Goal: Information Seeking & Learning: Find specific fact

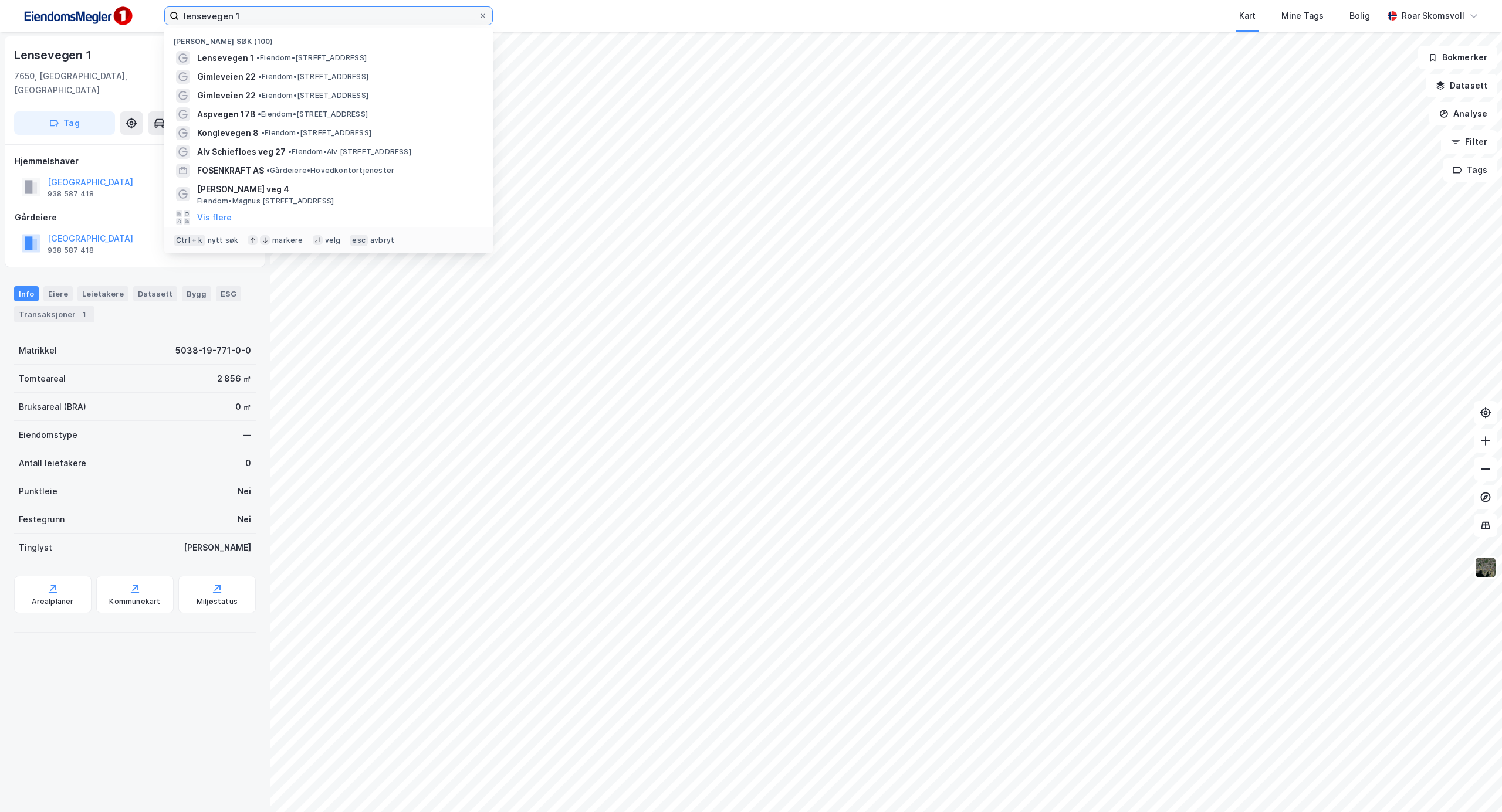
drag, startPoint x: 264, startPoint y: 15, endPoint x: 0, endPoint y: 27, distance: 264.3
click at [0, 27] on div "lensevegen 1 Nylige søk (100) Lensevegen 1 • Eiendom • [STREET_ADDRESS] • Eiend…" at bounding box center [751, 16] width 1502 height 32
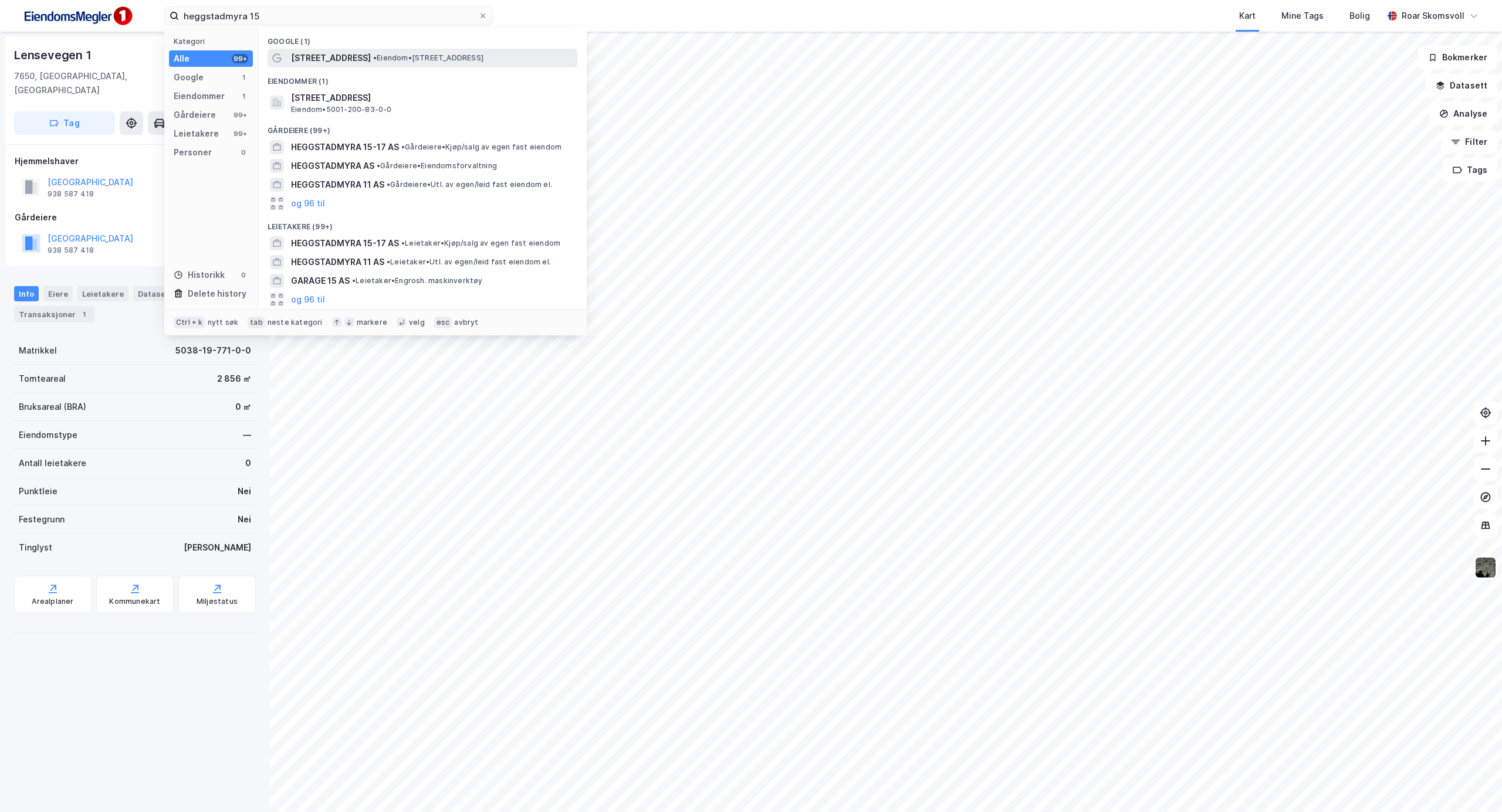
click at [377, 56] on span "• Eiendom • [STREET_ADDRESS]" at bounding box center [428, 58] width 110 height 10
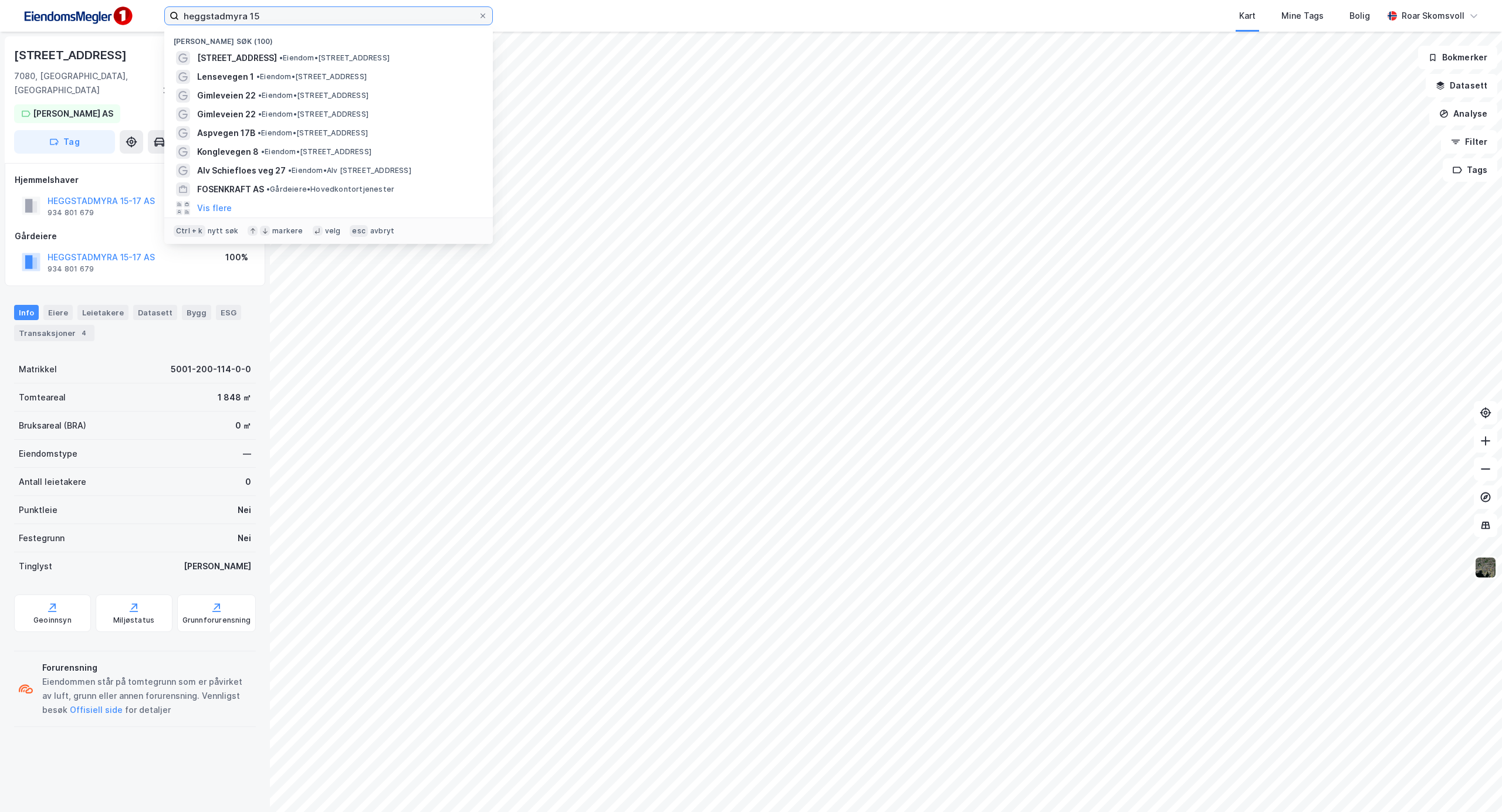
drag, startPoint x: 273, startPoint y: 14, endPoint x: 0, endPoint y: -12, distance: 274.2
click at [0, 0] on html "heggstadmyra 15 Nylige søk (100) Heggstadmyra 15 • Eiendom • [STREET_ADDRESS] •…" at bounding box center [751, 406] width 1502 height 812
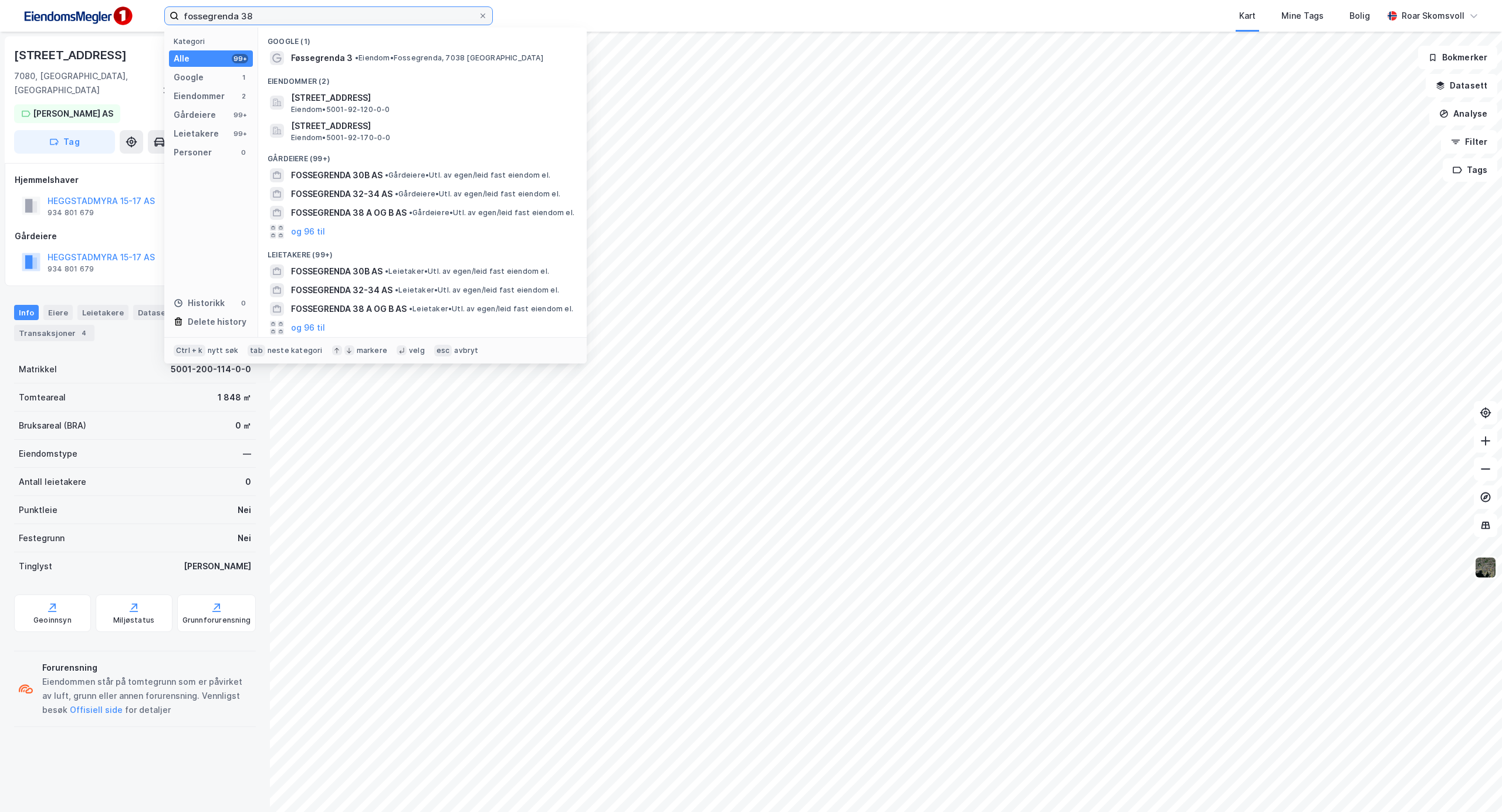
type input "fossegrenda 38"
click at [371, 59] on span "• Område • [STREET_ADDRESS]" at bounding box center [415, 58] width 109 height 10
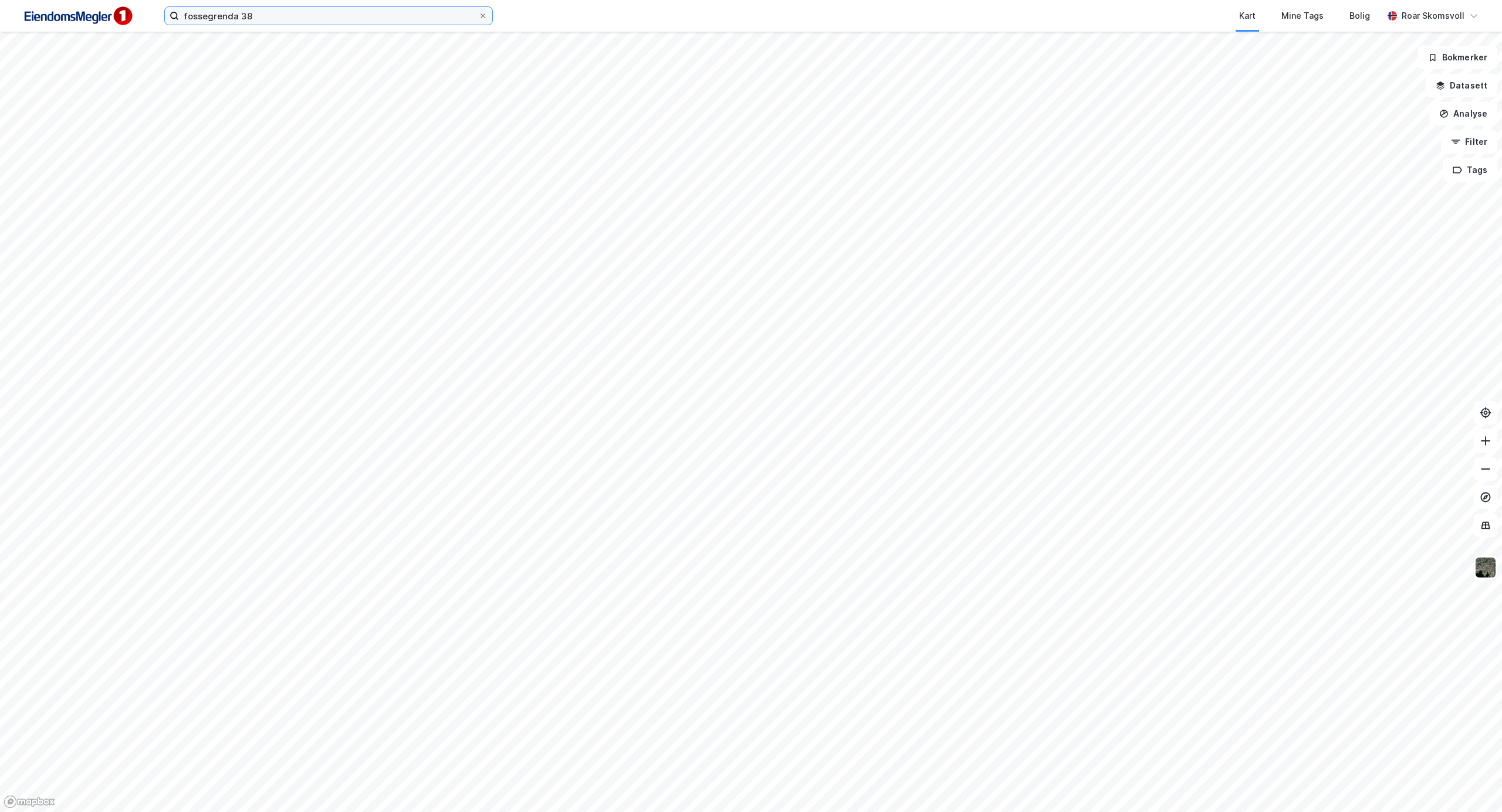
click at [329, 17] on input "fossegrenda 38" at bounding box center [329, 16] width 299 height 18
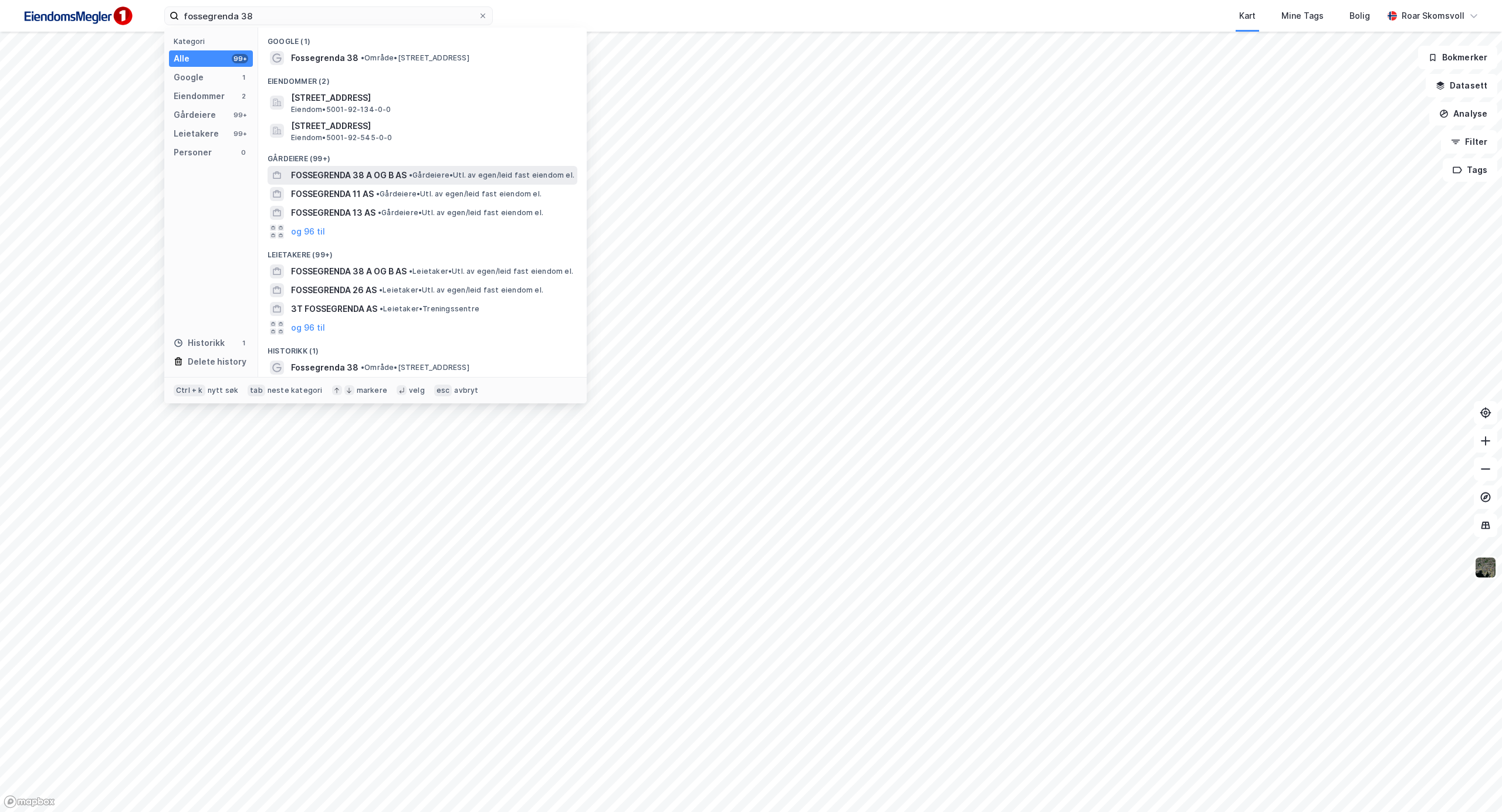
click at [329, 172] on span "FOSSEGRENDA 38 A OG B AS" at bounding box center [349, 175] width 116 height 14
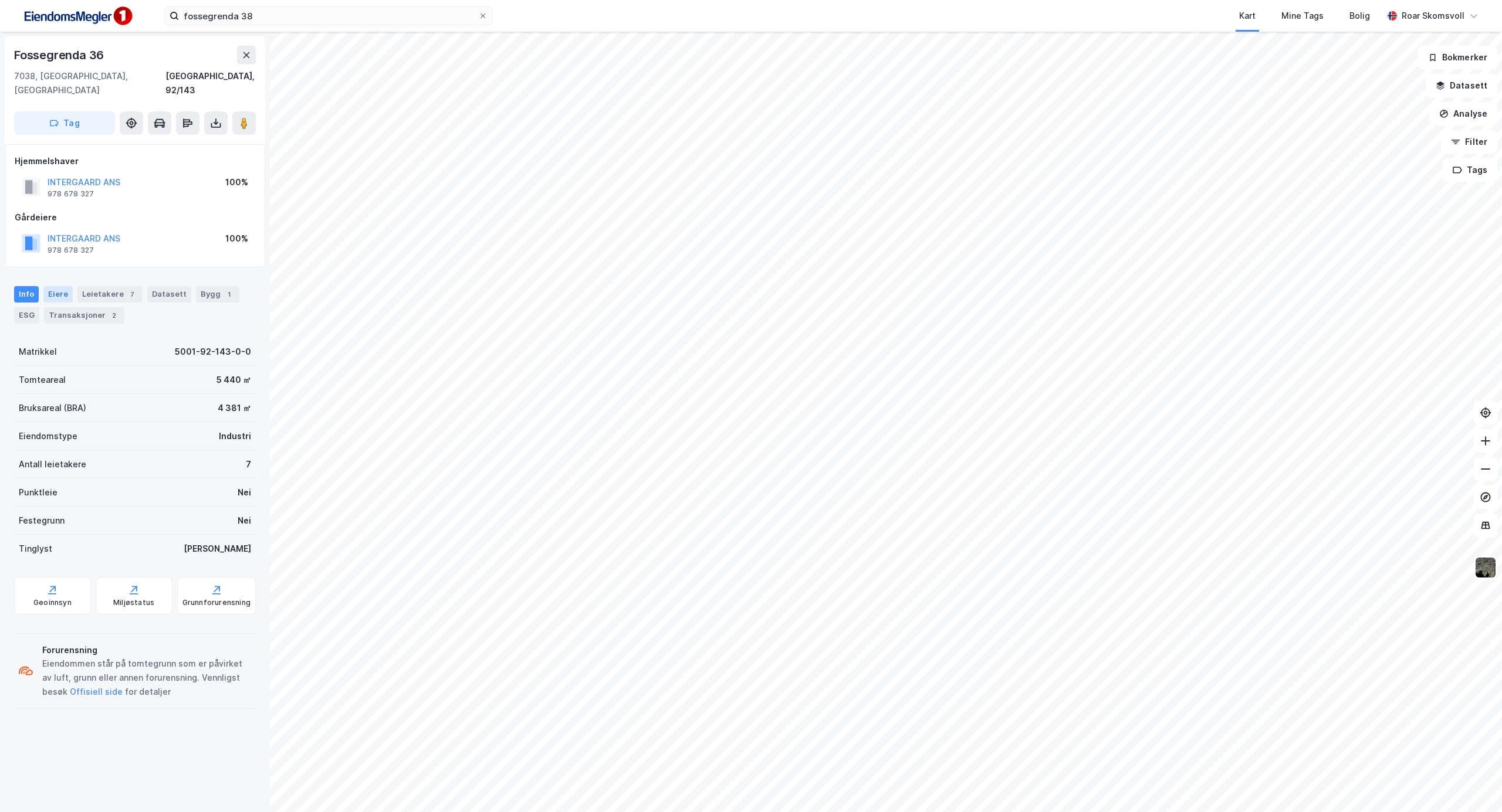
click at [63, 286] on div "Eiere" at bounding box center [58, 295] width 29 height 17
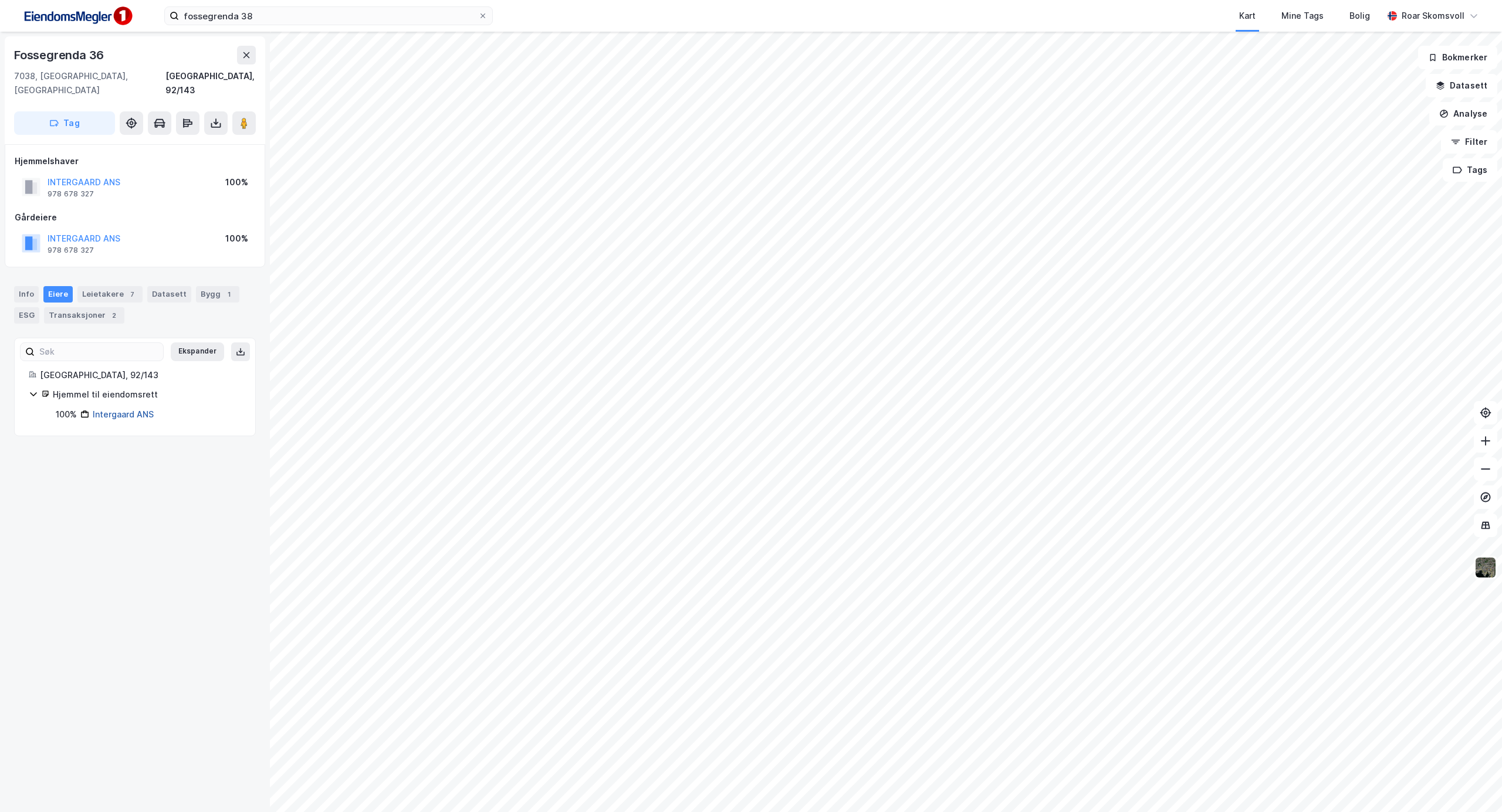
click at [122, 409] on link "Intergaard ANS" at bounding box center [123, 414] width 61 height 10
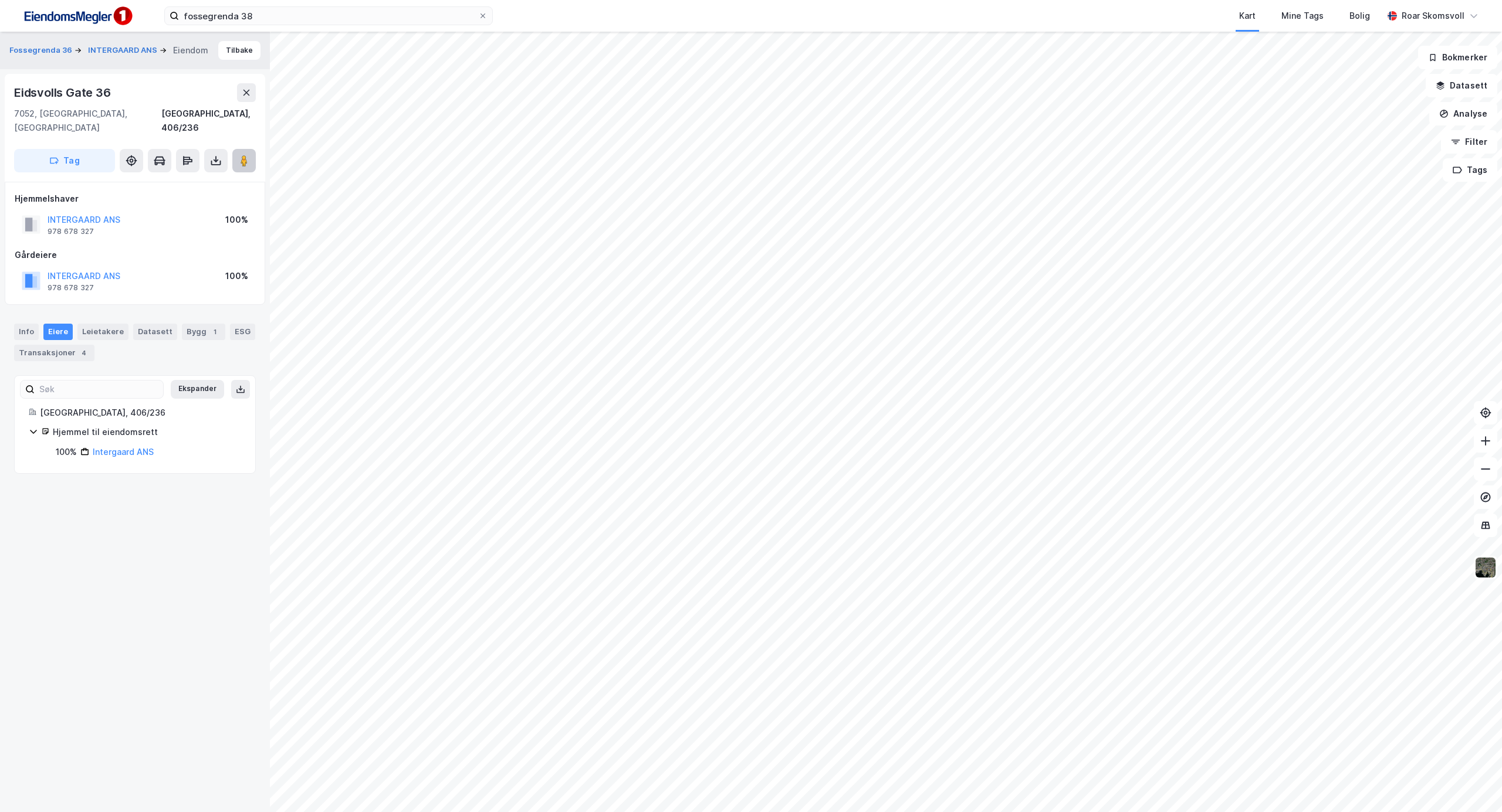
click at [245, 155] on image at bounding box center [244, 160] width 7 height 12
drag, startPoint x: 111, startPoint y: 278, endPoint x: 43, endPoint y: 277, distance: 68.0
click at [43, 277] on div "INTERGAARD ANS 978 678 327" at bounding box center [71, 281] width 99 height 24
copy div "978 678 327"
drag, startPoint x: 181, startPoint y: 446, endPoint x: 89, endPoint y: 441, distance: 92.1
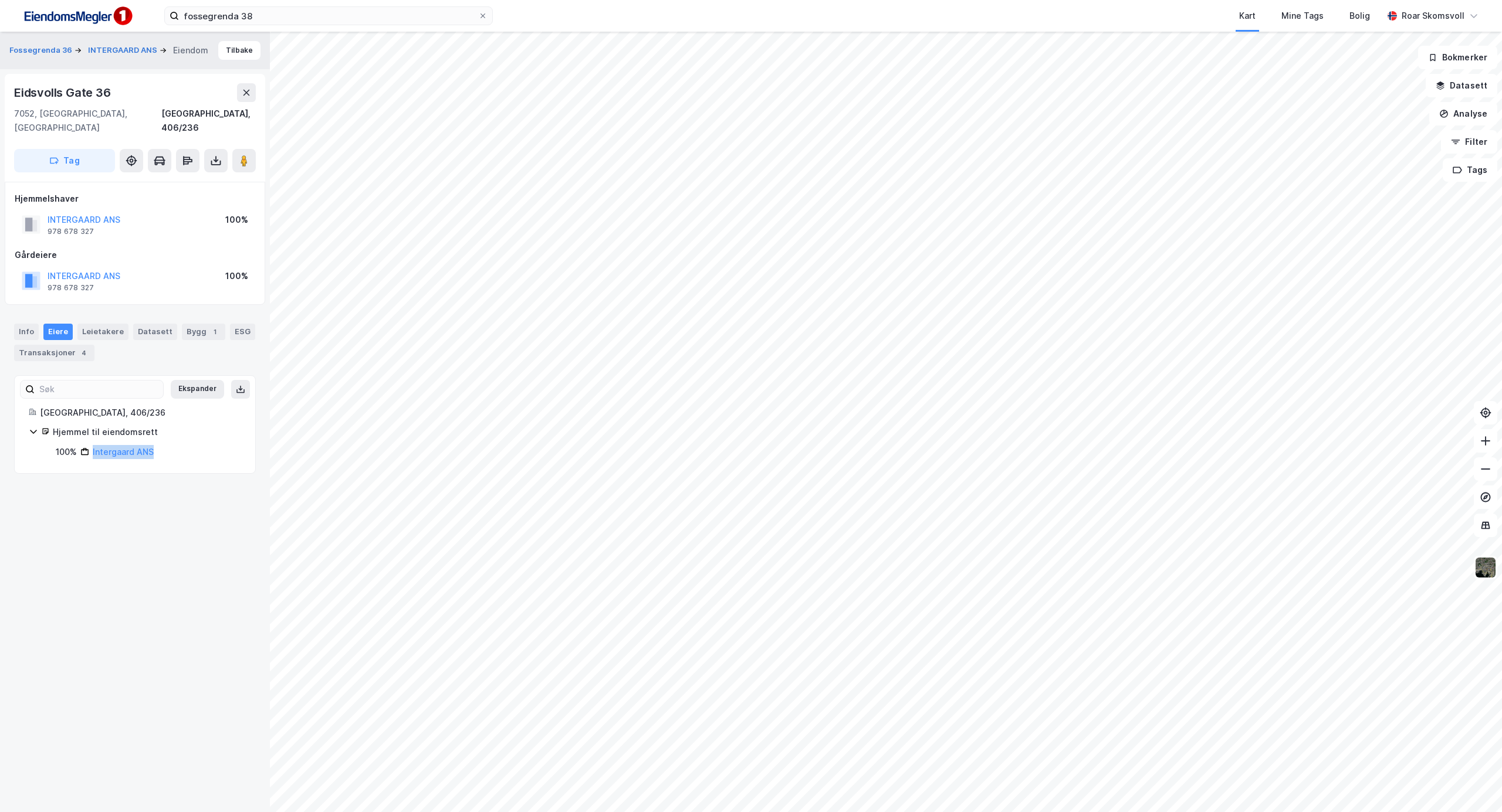
click at [89, 445] on div "100% Intergaard ANS" at bounding box center [148, 452] width 186 height 14
copy link "Intergaard ANS"
click at [0, 0] on button "INTERGAARD ANS" at bounding box center [0, 0] width 0 height 0
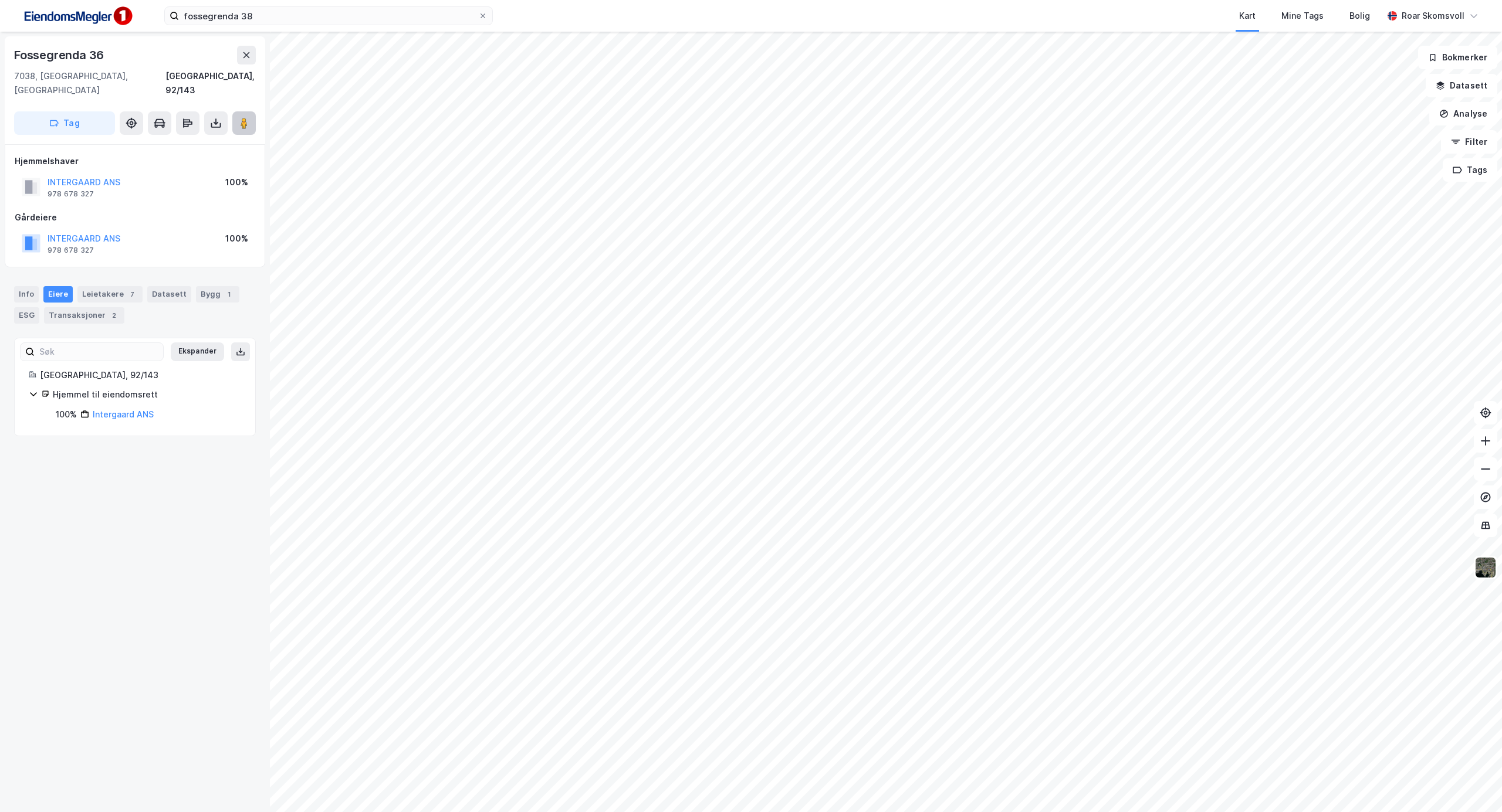
click at [242, 117] on image at bounding box center [244, 123] width 7 height 12
click at [62, 431] on icon at bounding box center [62, 434] width 4 height 7
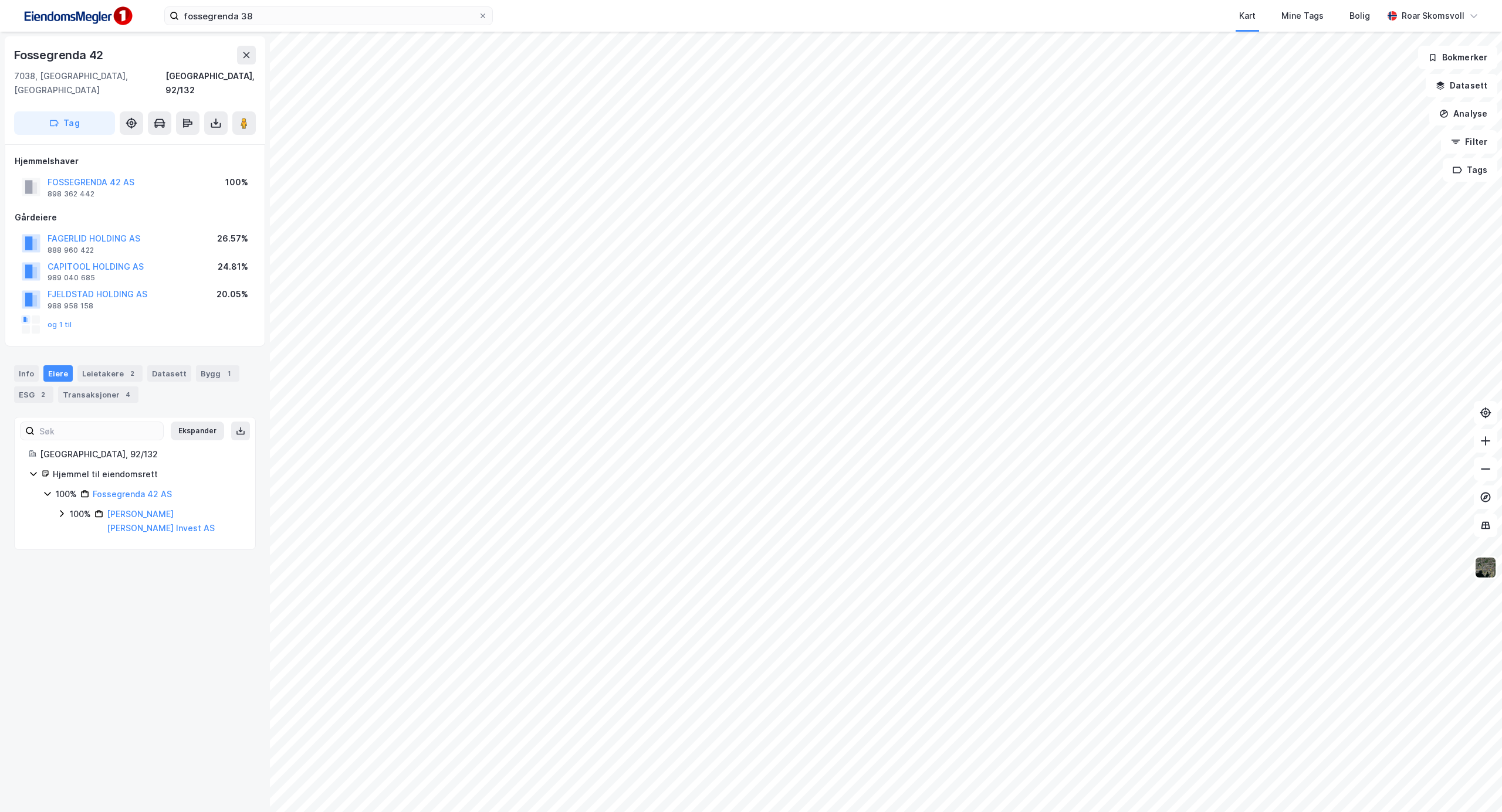
click at [59, 509] on icon at bounding box center [61, 513] width 10 height 10
click at [75, 543] on icon at bounding box center [75, 547] width 10 height 10
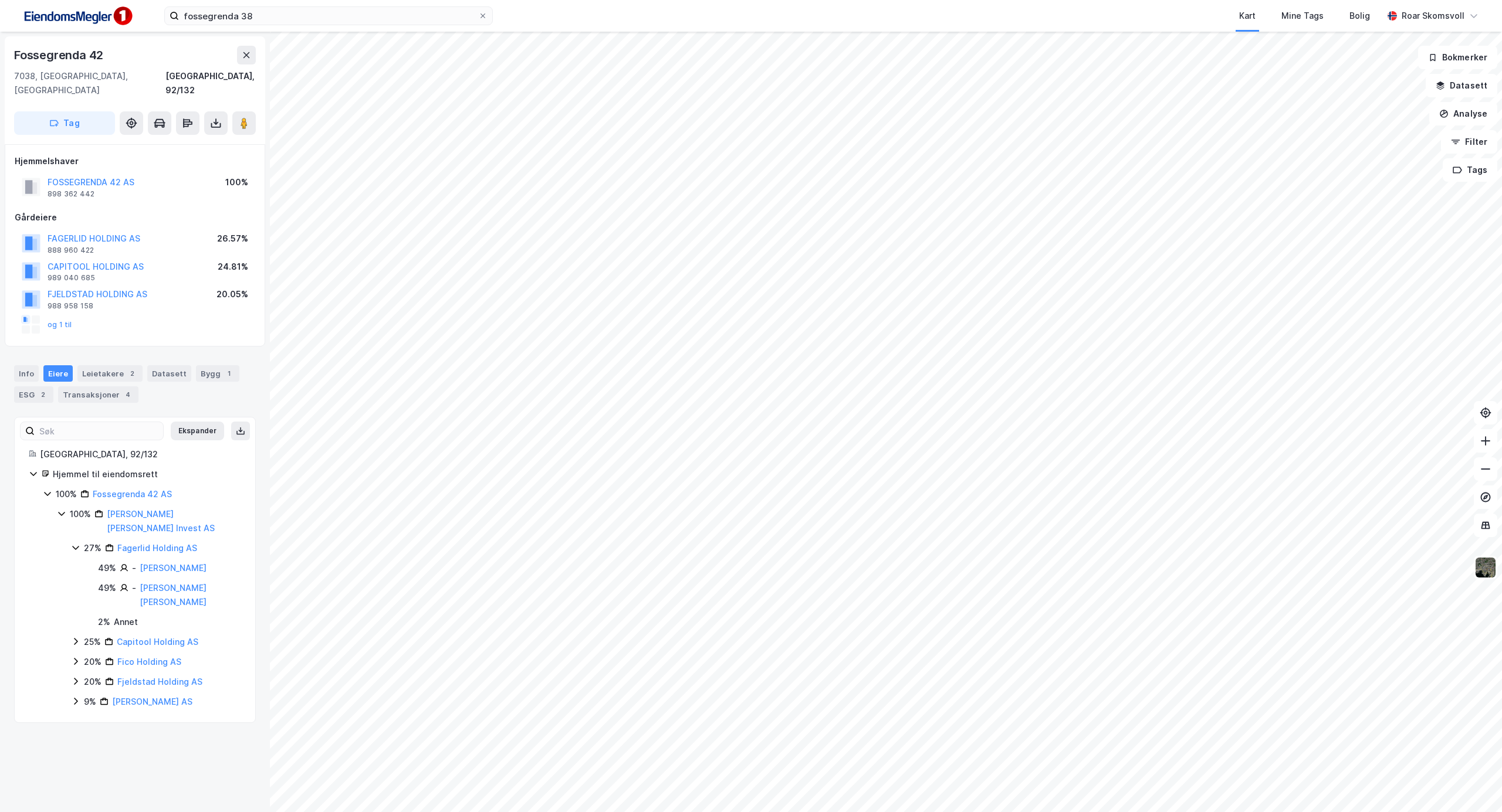
click at [77, 638] on icon at bounding box center [76, 641] width 4 height 7
click at [75, 692] on icon at bounding box center [76, 695] width 4 height 7
click at [75, 732] on icon at bounding box center [76, 735] width 4 height 7
click at [74, 784] on icon at bounding box center [75, 788] width 10 height 10
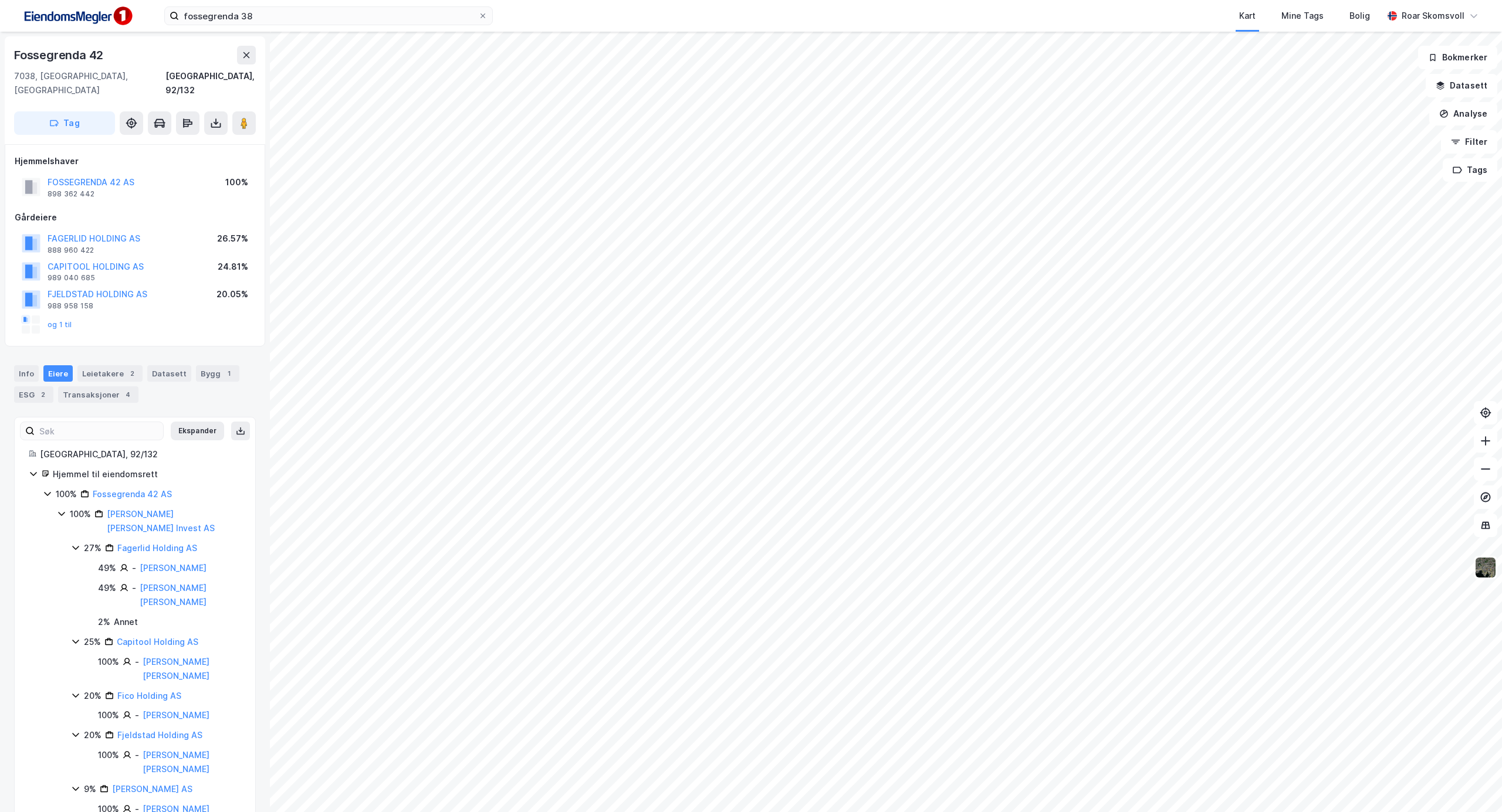
click at [63, 509] on icon at bounding box center [61, 513] width 10 height 10
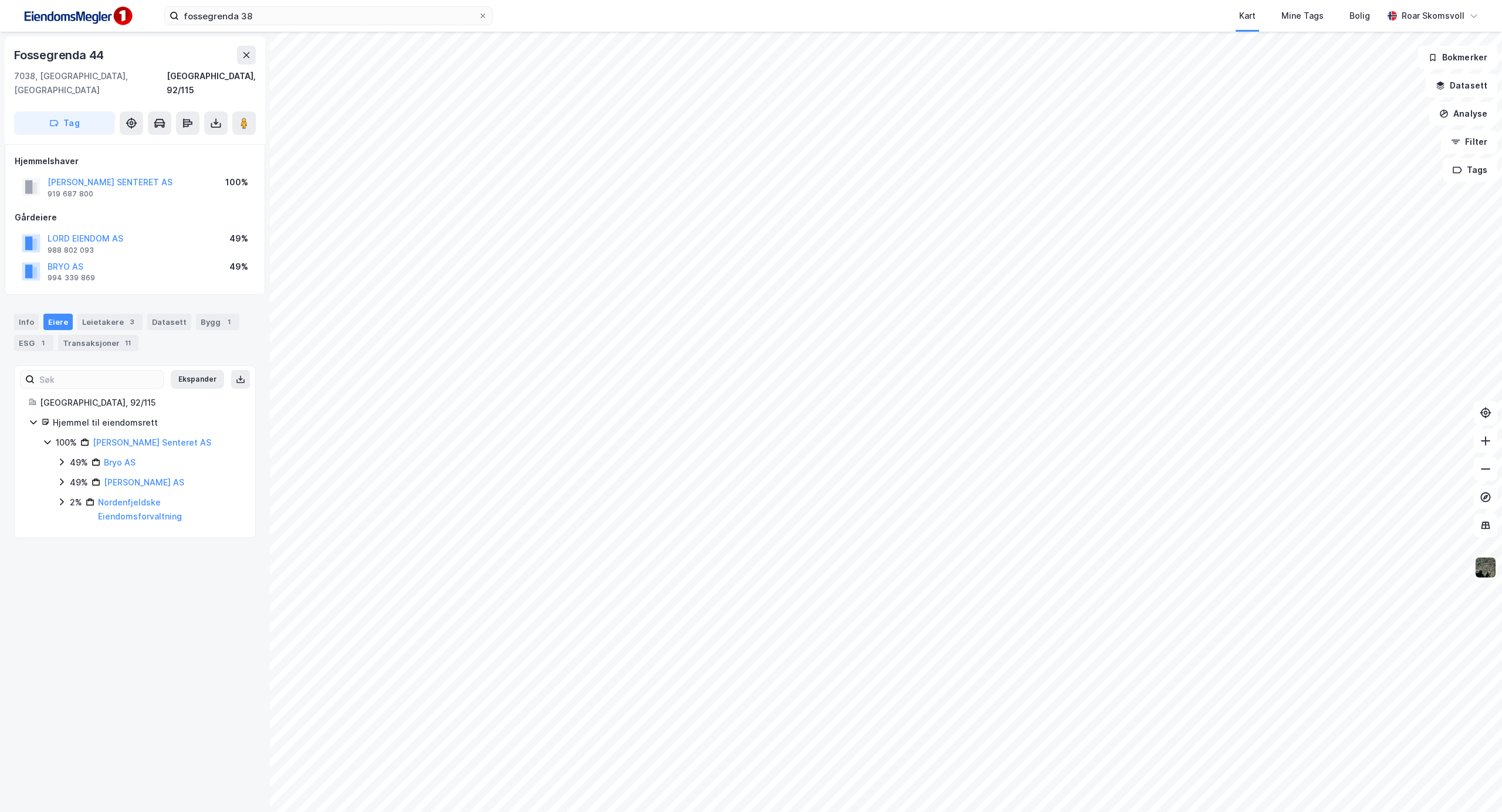
click at [61, 458] on icon at bounding box center [61, 462] width 10 height 10
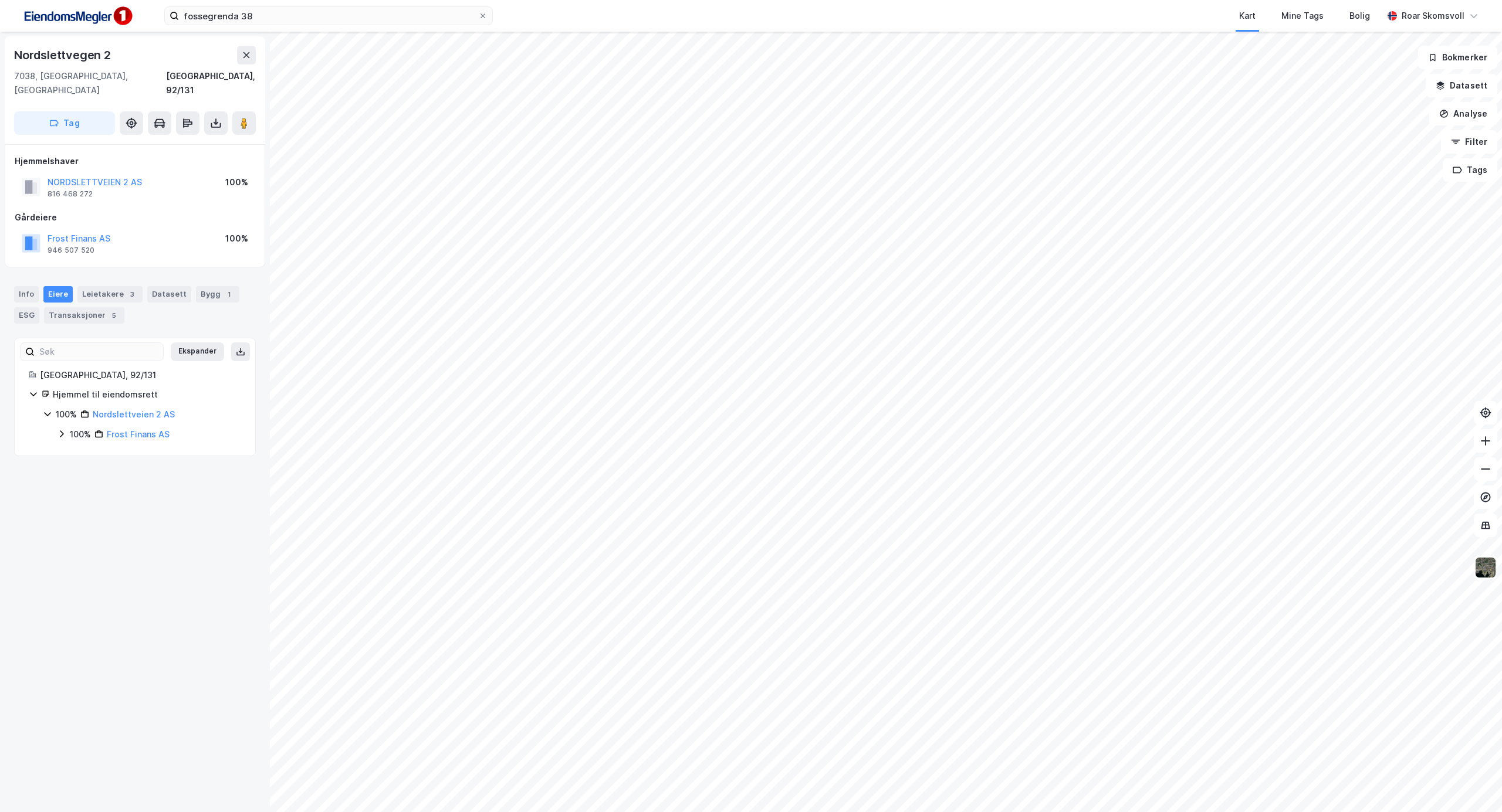
click at [57, 429] on icon at bounding box center [61, 433] width 10 height 10
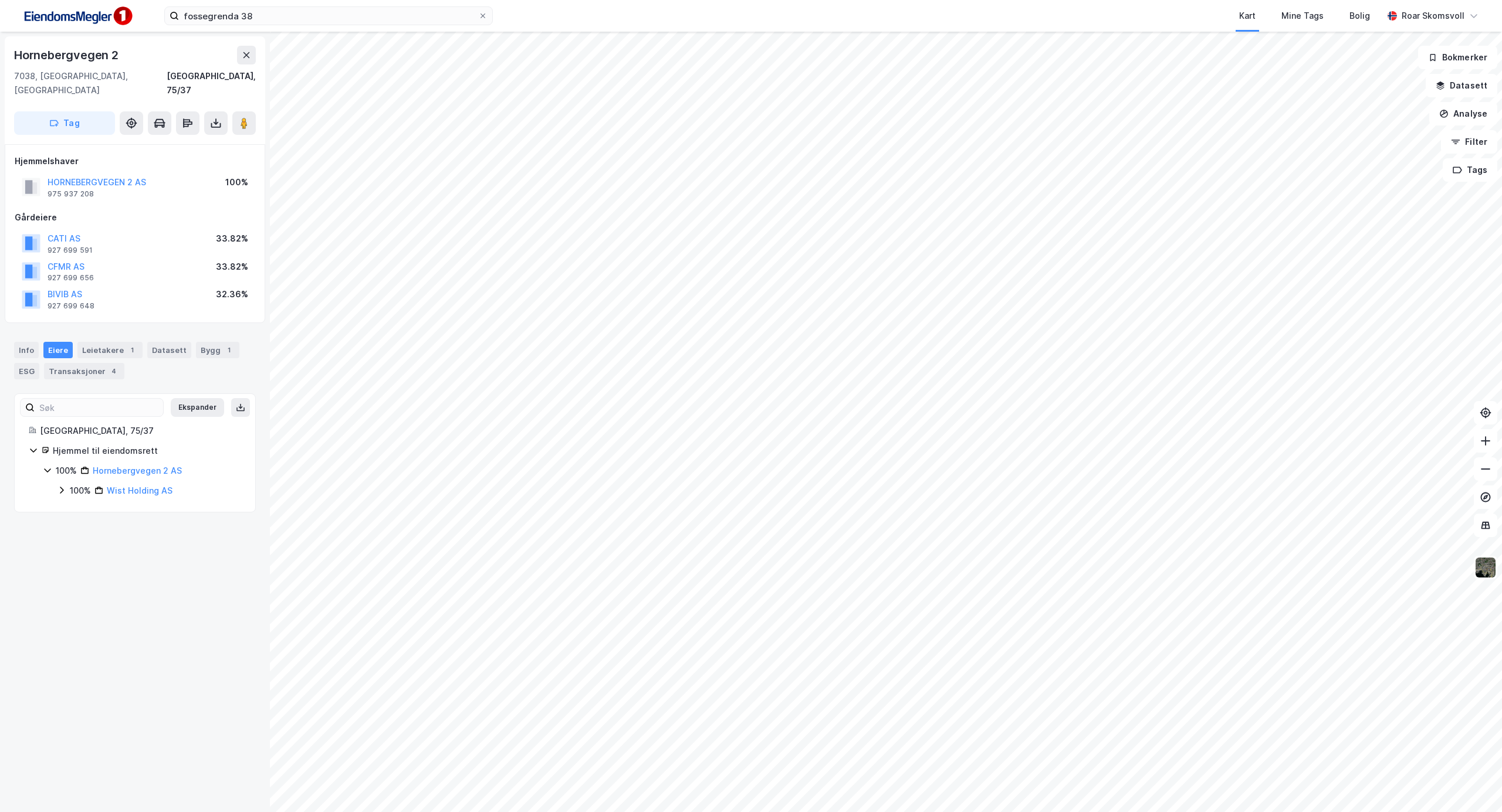
click at [61, 486] on icon at bounding box center [61, 490] width 10 height 10
click at [74, 506] on icon at bounding box center [75, 510] width 10 height 10
click at [74, 545] on icon at bounding box center [75, 550] width 10 height 10
click at [74, 585] on icon at bounding box center [75, 589] width 10 height 10
click at [33, 446] on icon at bounding box center [33, 450] width 10 height 10
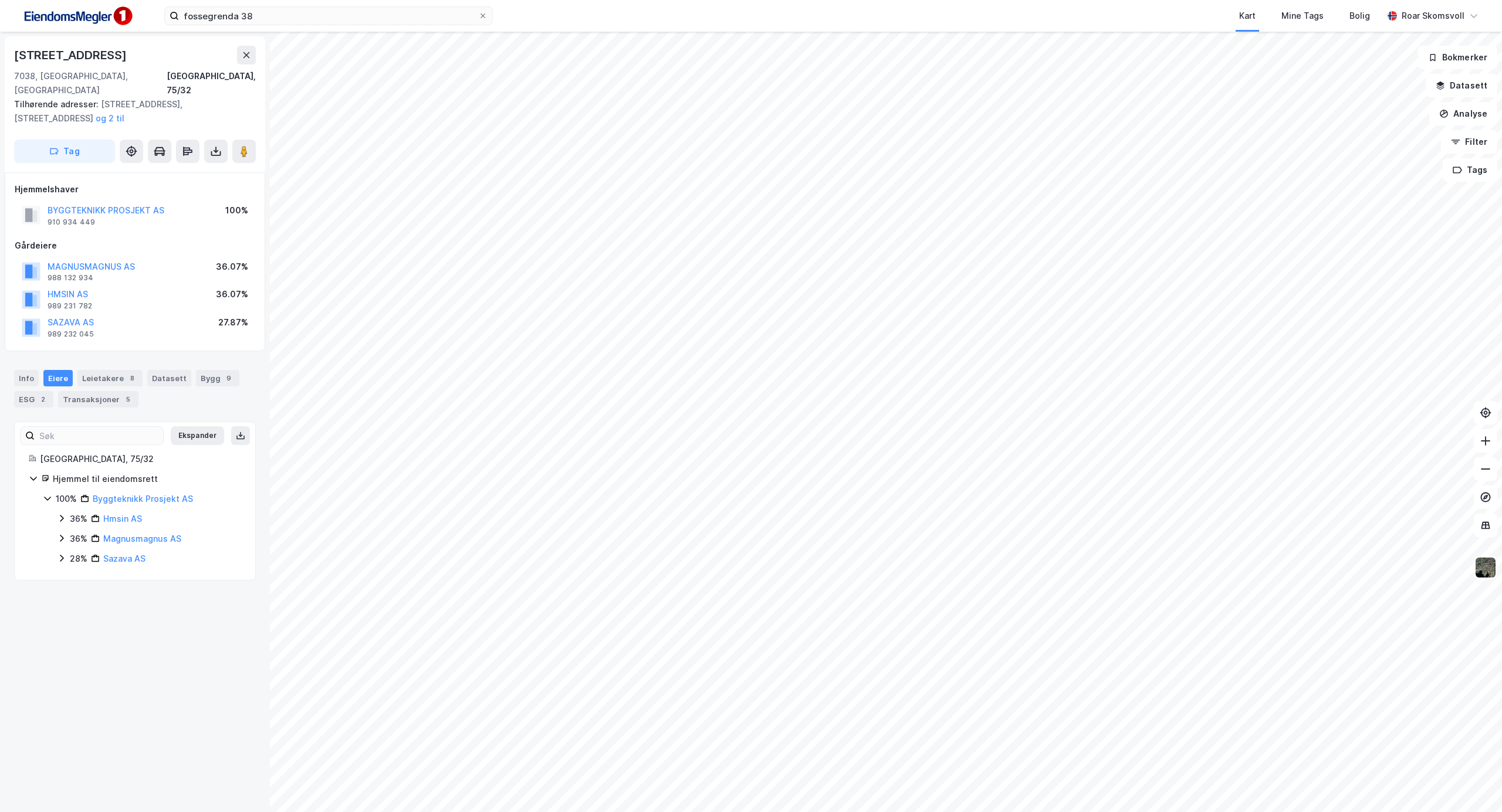
click at [58, 514] on icon at bounding box center [61, 519] width 10 height 10
click at [60, 568] on icon at bounding box center [61, 572] width 10 height 10
click at [59, 607] on icon at bounding box center [61, 612] width 10 height 10
